Goal: Navigation & Orientation: Find specific page/section

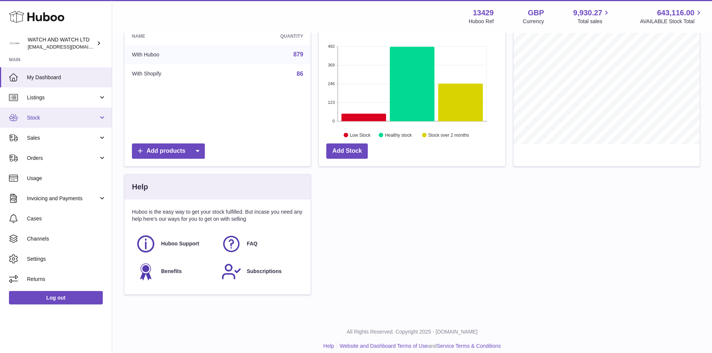
scroll to position [116, 0]
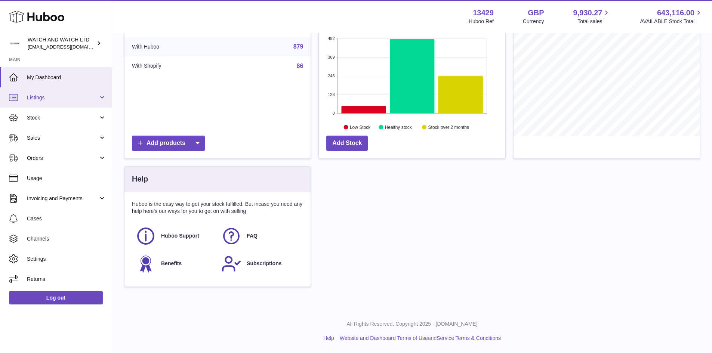
click at [44, 94] on span "Listings" at bounding box center [62, 97] width 71 height 7
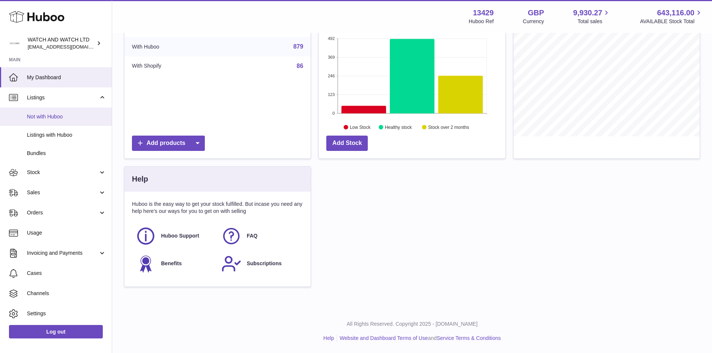
click at [52, 118] on span "Not with Huboo" at bounding box center [66, 116] width 79 height 7
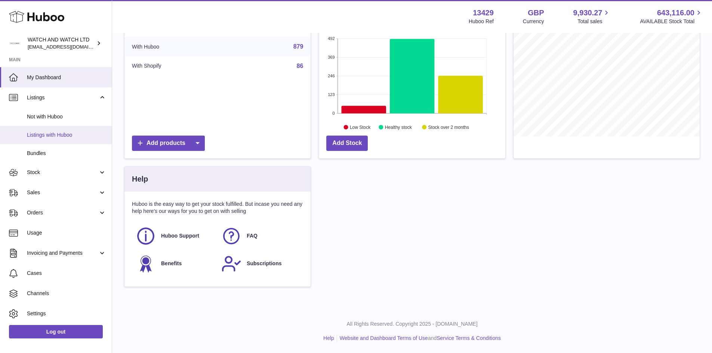
click at [52, 134] on span "Listings with Huboo" at bounding box center [66, 135] width 79 height 7
